Goal: Task Accomplishment & Management: Use online tool/utility

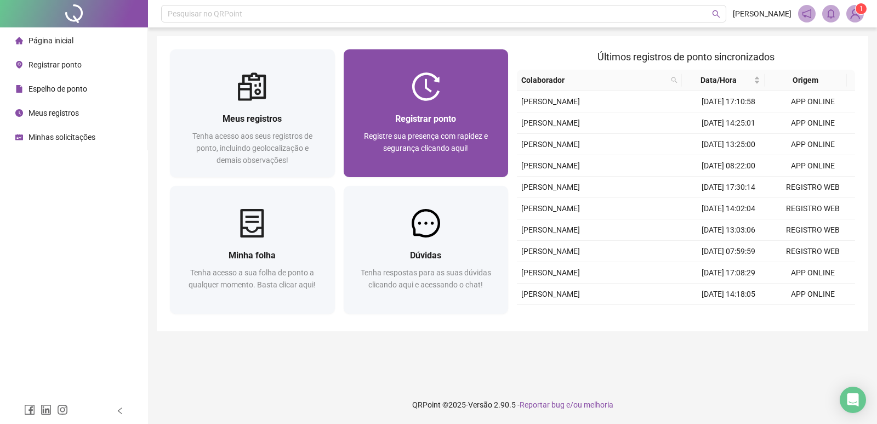
click at [407, 115] on span "Registrar ponto" at bounding box center [425, 118] width 61 height 10
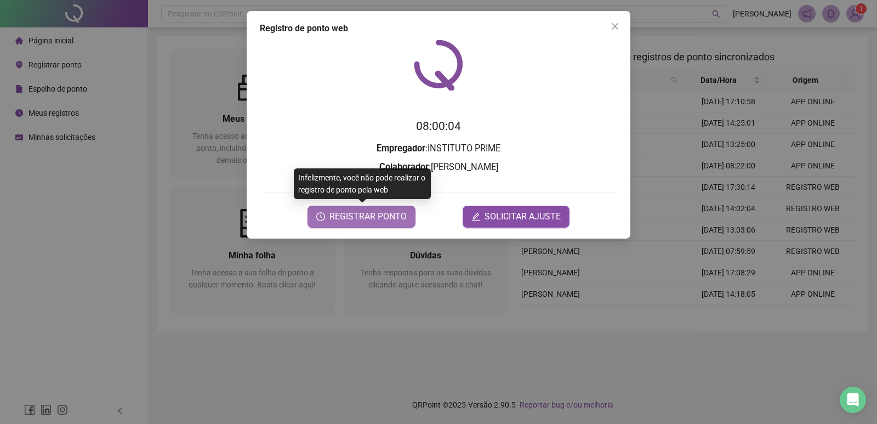
click at [345, 216] on span "REGISTRAR PONTO" at bounding box center [367, 216] width 77 height 13
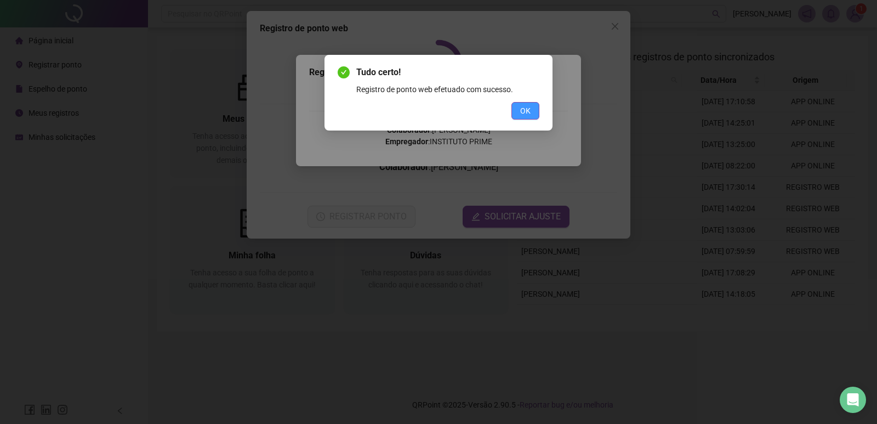
click at [520, 116] on span "OK" at bounding box center [525, 111] width 10 height 12
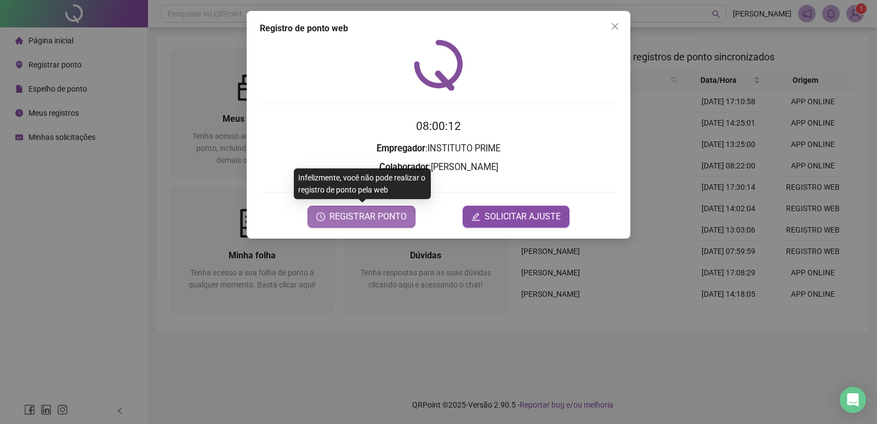
click at [366, 219] on span "REGISTRAR PONTO" at bounding box center [367, 216] width 77 height 13
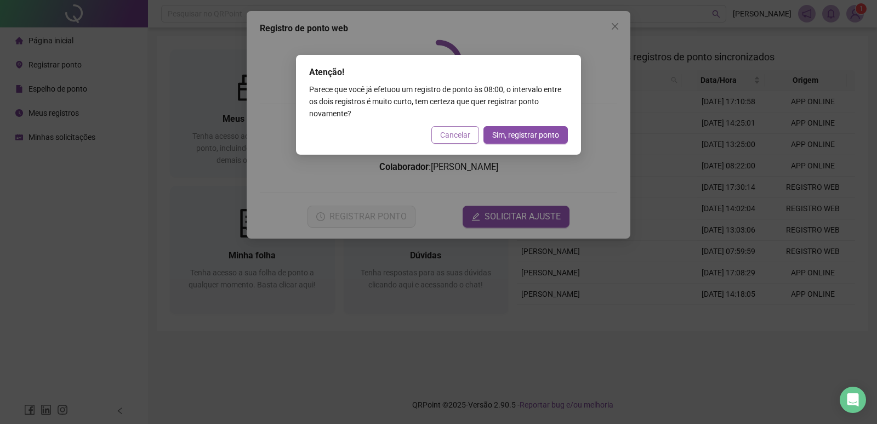
click at [454, 128] on button "Cancelar" at bounding box center [455, 135] width 48 height 18
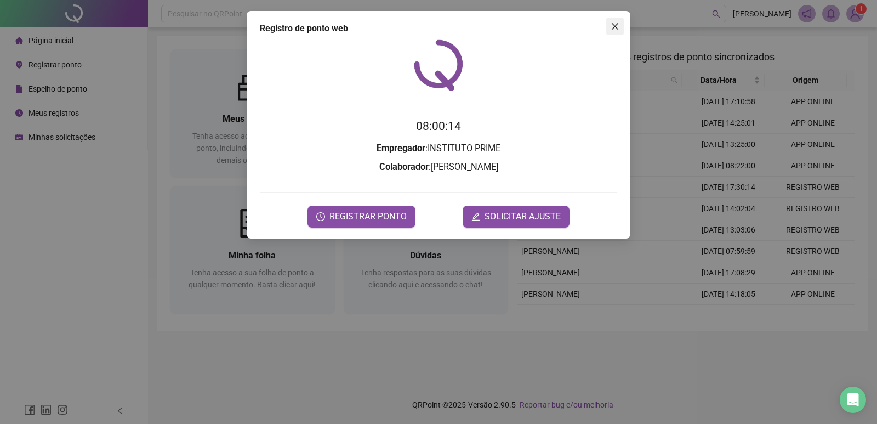
click at [611, 31] on button "Close" at bounding box center [615, 27] width 18 height 18
